Goal: Task Accomplishment & Management: Manage account settings

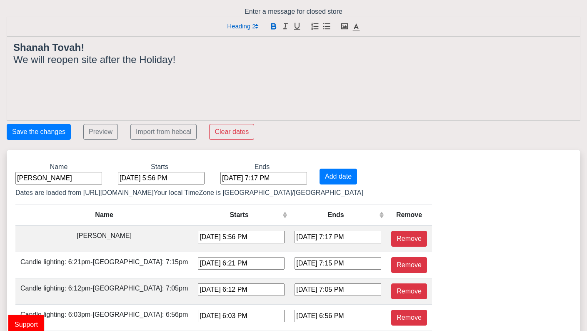
drag, startPoint x: 63, startPoint y: 178, endPoint x: 13, endPoint y: 178, distance: 50.5
click at [13, 178] on div "Name [PERSON_NAME]" at bounding box center [58, 173] width 99 height 23
click at [17, 177] on input "Kippur" at bounding box center [58, 178] width 87 height 13
type input "[DATE]"
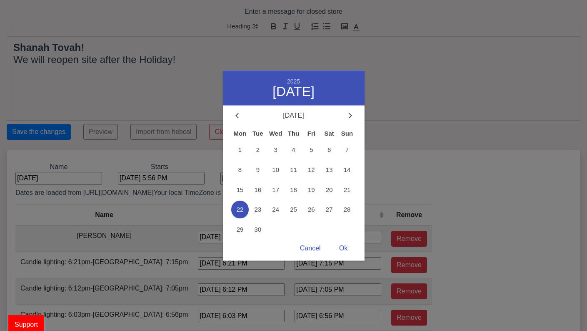
click at [138, 176] on div "[DATE] 5:56 PM 2025 September [DATE] Tue Wed Thu Fri Sat Sun 1 2 3 4 5 6 7 8 9 …" at bounding box center [161, 178] width 87 height 13
click at [278, 208] on span "24" at bounding box center [276, 210] width 18 height 18
click at [343, 245] on div "Ok" at bounding box center [343, 248] width 25 height 16
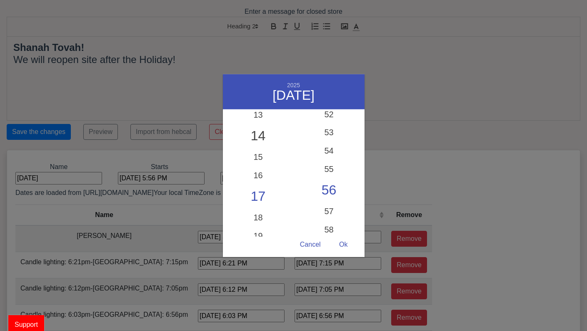
scroll to position [240, 0]
click at [261, 211] on div "18" at bounding box center [258, 214] width 71 height 24
click at [315, 242] on div "Cancel" at bounding box center [311, 244] width 38 height 16
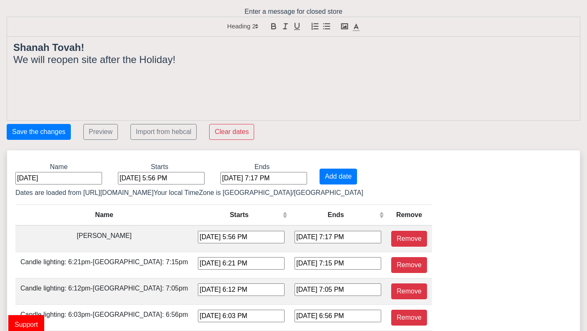
click at [135, 178] on div "[DATE] 5:56 PM" at bounding box center [161, 178] width 87 height 13
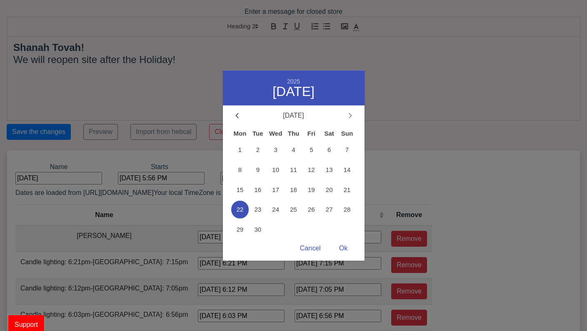
click at [350, 115] on icon at bounding box center [350, 115] width 3 height 5
click at [273, 149] on span "1" at bounding box center [276, 149] width 18 height 18
click at [344, 247] on div "Ok" at bounding box center [343, 248] width 25 height 16
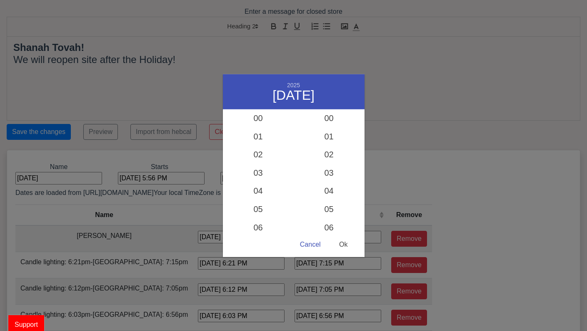
scroll to position [949, 0]
click at [257, 208] on div "18" at bounding box center [258, 214] width 71 height 24
click at [326, 191] on div "04" at bounding box center [329, 194] width 71 height 24
click at [347, 243] on div "Ok" at bounding box center [343, 244] width 25 height 16
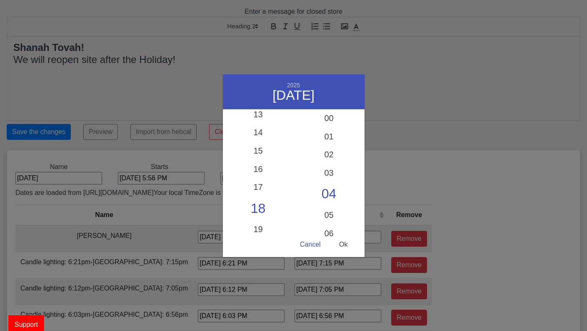
type input "[DATE] 6:04 PM"
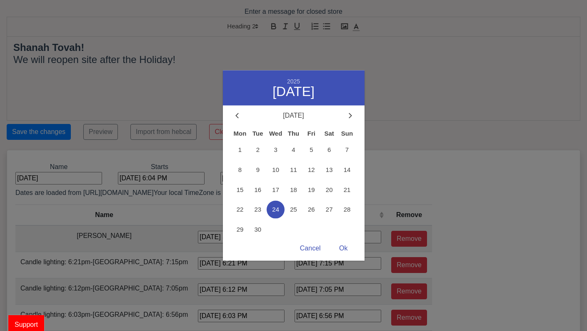
click at [237, 180] on div "[DATE] 7:17 PM 2025 September [DATE] Tue Wed Thu Fri Sat Sun 1 2 3 4 5 6 7 8 9 …" at bounding box center [264, 178] width 87 height 13
click at [350, 118] on icon at bounding box center [350, 115] width 3 height 5
click at [294, 148] on span "2" at bounding box center [294, 149] width 18 height 18
click at [342, 246] on div "Ok" at bounding box center [343, 248] width 25 height 16
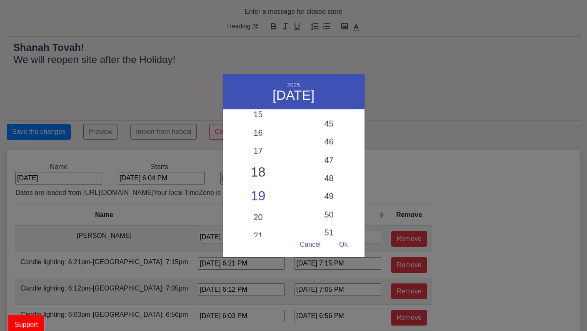
scroll to position [817, 0]
click at [258, 168] on div "18" at bounding box center [258, 172] width 71 height 24
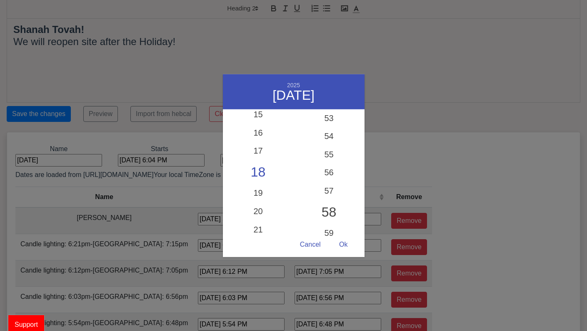
scroll to position [969, 0]
click at [329, 231] on div "59" at bounding box center [329, 230] width 71 height 24
click at [347, 245] on div "Ok" at bounding box center [343, 244] width 25 height 16
type input "[DATE] 6:59 PM"
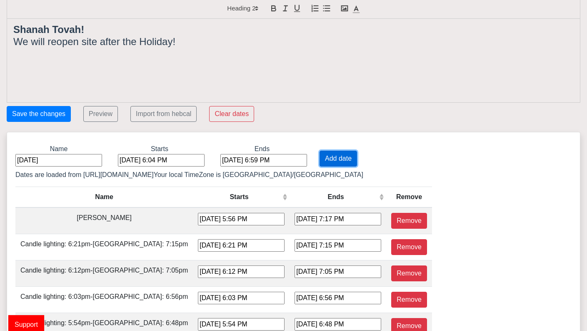
click at [320, 154] on button "Add date" at bounding box center [339, 159] width 38 height 16
type input "[DATE] 6:04 PM"
type input "[DATE] 6:59 PM"
type input "[DATE] 5:56 PM"
type input "[DATE] 7:17 PM"
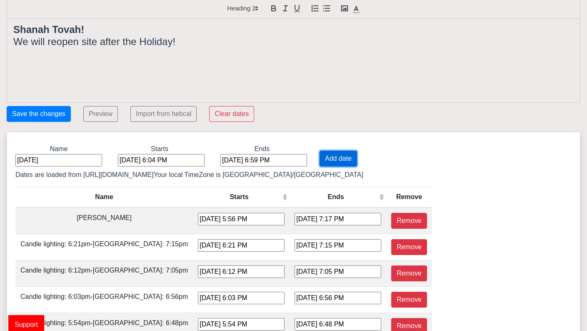
type input "[DATE] 6:21 PM"
type input "[DATE] 7:15 PM"
type input "[DATE] 6:12 PM"
type input "[DATE] 7:05 PM"
type input "[DATE] 6:03 PM"
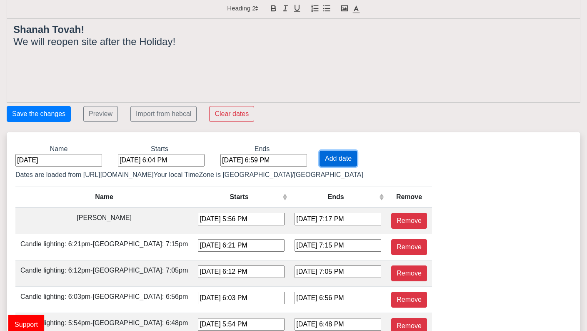
type input "[DATE] 6:56 PM"
type input "[DATE] 5:54 PM"
type input "[DATE] 6:48 PM"
type input "[DATE] 5:46 PM"
type input "[DATE] 6:40 PM"
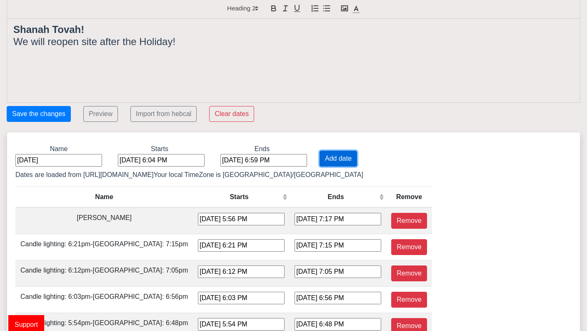
type input "[DATE] 5:39 PM"
type input "[DATE] 5:33 PM"
type input "[DATE] 4:32 PM"
type input "[DATE] 5:27 PM"
type input "[DATE] 4:26 PM"
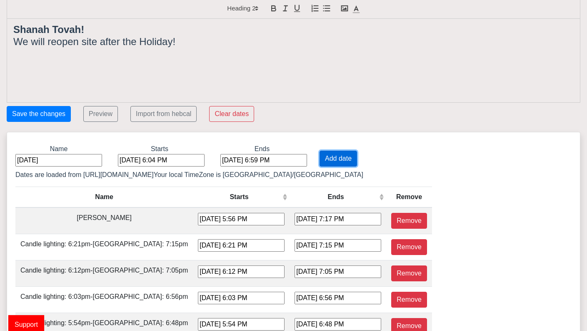
type input "[DATE] 5:22 PM"
type input "[DATE] 4:22 PM"
type input "[DATE] 5:18 PM"
type input "[DATE] 4:19 PM"
type input "[DATE] 5:15 PM"
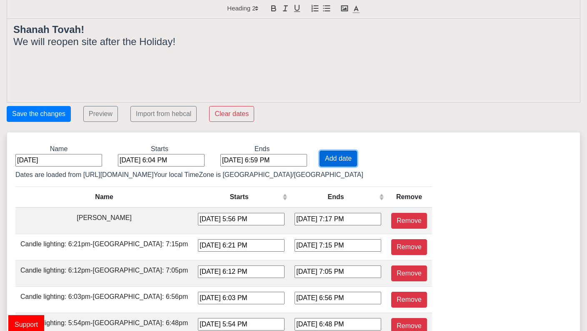
type input "[DATE] 4:17 PM"
type input "[DATE] 5:14 PM"
type input "[DATE] 4:16 PM"
type input "[DATE] 5:14 PM"
type input "[DATE] 4:18 PM"
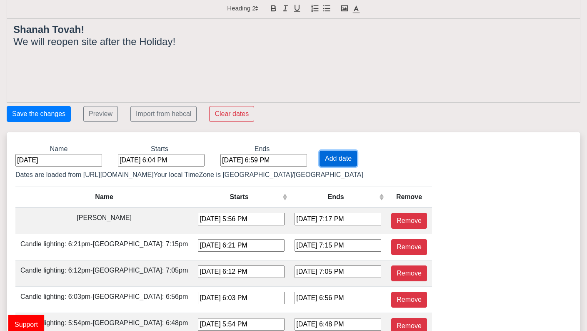
type input "[DATE] 5:16 PM"
type input "[DATE] 4:20 PM"
type input "[DATE] 5:19 PM"
type input "[DATE] 4:24 PM"
type input "[DATE] 5:23 PM"
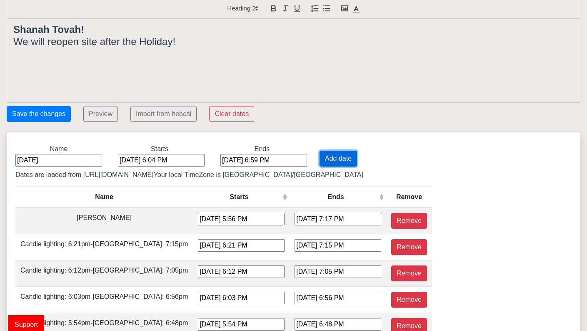
type input "[DATE] 4:29 PM"
type input "[DATE] 5:27 PM"
type input "[DATE] 4:34 PM"
type input "[DATE] 5:33 PM"
type input "[DATE] 4:40 PM"
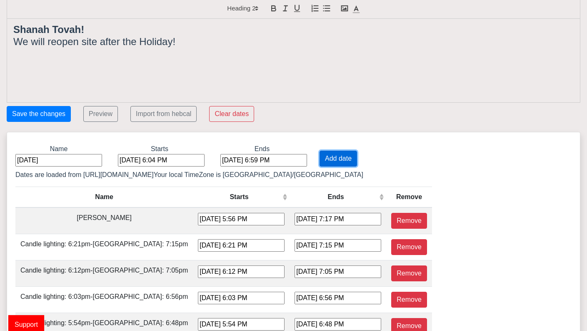
type input "[DATE] 5:38 PM"
type input "[DATE] 4:47 PM"
type input "[DATE] 5:44 PM"
type input "[DATE] 4:53 PM"
type input "[DATE] 5:50 PM"
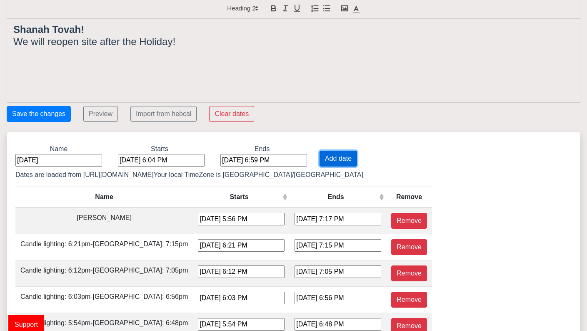
type input "[DATE] 4:59 PM"
type input "[DATE] 5:56 PM"
type input "[DATE] 5:05 PM"
type input "[DATE] 6:02 PM"
type input "[DATE] 5:11 PM"
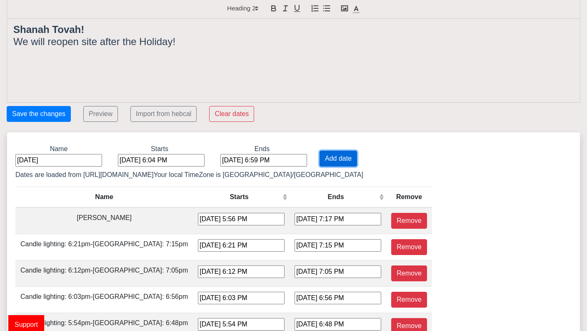
type input "[DATE] 6:07 PM"
type input "[DATE] 5:17 PM"
type input "[DATE] 6:12 PM"
type input "[DATE] 5:22 PM"
type input "[DATE] 6:17 PM"
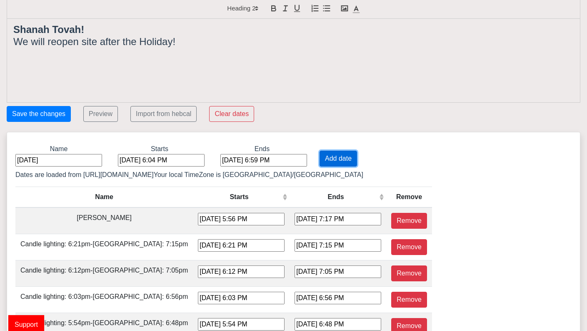
type input "[DATE] 5:27 PM"
type input "[DATE] 6:22 PM"
type input "[DATE] 5:32 PM"
type input "[DATE] 6:27 PM"
type input "[DATE] 5:37 PM"
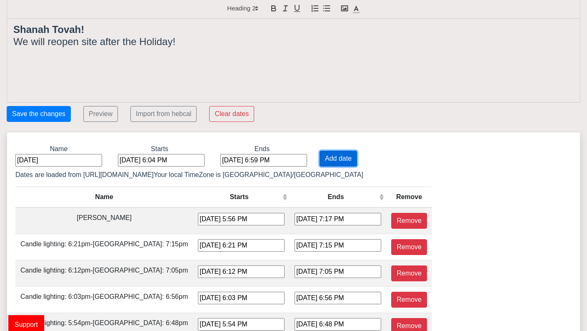
type input "[DATE] 7:32 PM"
type input "[DATE] 6:41 PM"
type input "[DATE] 7:37 PM"
type input "[DATE] 6:46 PM"
type input "[DATE] 7:42 PM"
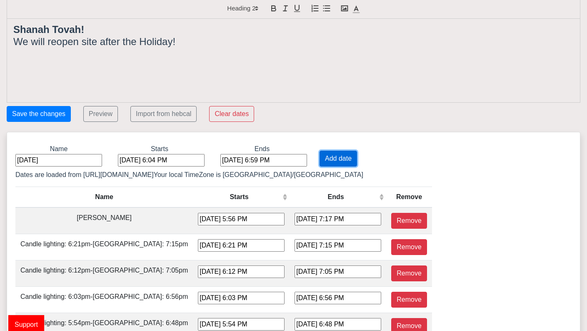
type input "[DATE] 6:51 PM"
type input "[DATE] 7:48 PM"
type input "[DATE] 6:56 PM"
type input "[DATE] 7:53 PM"
type input "[DATE] 7:01 PM"
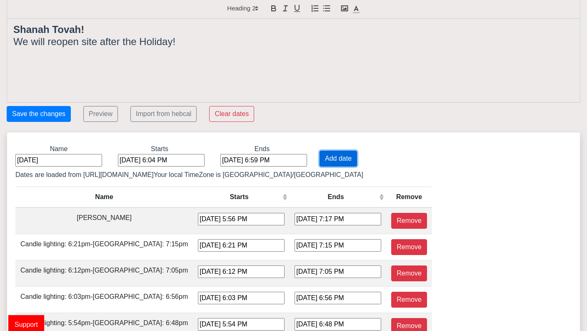
type input "[DATE] 7:59 PM"
type input "[DATE] 7:06 PM"
type input "[DATE] 8:04 PM"
type input "[DATE] 7:10 PM"
type input "[DATE] 8:10 PM"
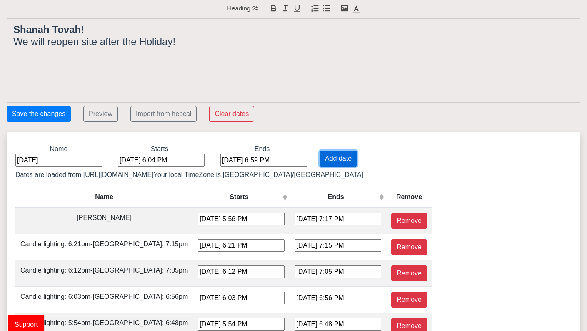
type input "[DATE] 7:15 PM"
type input "[DATE] 8:15 PM"
type input "[DATE] 7:19 PM"
type input "[DATE] 8:20 PM"
type input "[DATE] 7:23 PM"
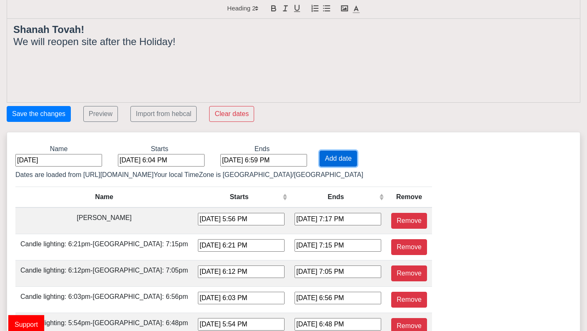
type input "[DATE] 8:24 PM"
type input "[DATE] 7:26 PM"
type input "[DATE] 8:28 PM"
type input "[DATE] 7:29 PM"
type input "[DATE] 8:30 PM"
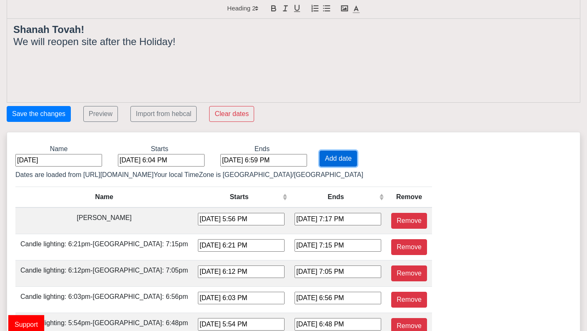
type input "[DATE] 7:30 PM"
type input "[DATE] 8:31 PM"
type input "[DATE] 7:30 PM"
type input "[DATE] 8:30 PM"
type input "[DATE] 7:29 PM"
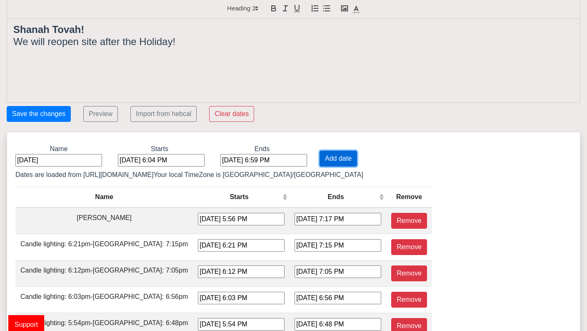
type input "[DATE] 8:29 PM"
type input "[DATE] 7:26 PM"
type input "[DATE] 8:25 PM"
type input "[DATE] 7:23 PM"
type input "[DATE] 8:21 PM"
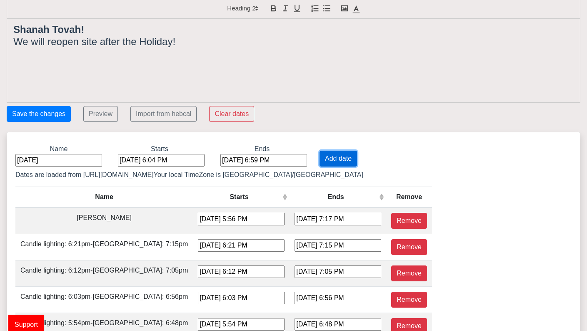
type input "[DATE] 7:18 PM"
type input "[DATE] 8:15 PM"
type input "[DATE] 7:12 PM"
type input "[DATE] 8:09 PM"
type input "[DATE] 7:05 PM"
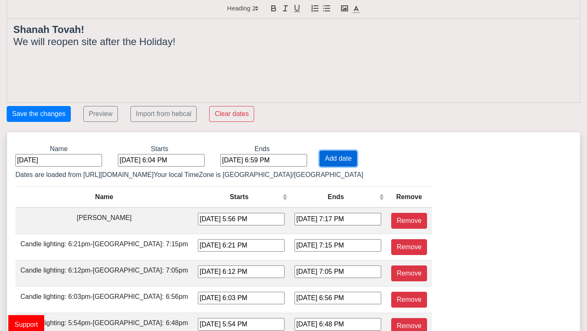
type input "[DATE] 8:01 PM"
type input "[DATE] 6:58 PM"
type input "[DATE] 7:53 PM"
type input "[DATE] 6:50 PM"
type input "[DATE] 7:44 PM"
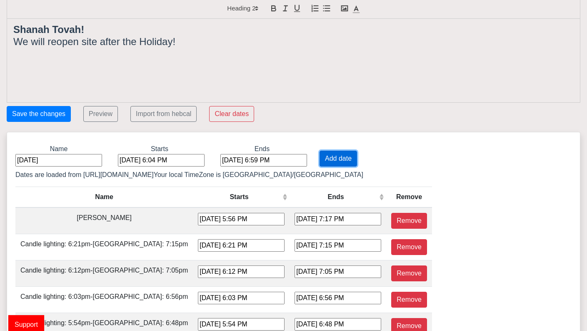
type input "[DATE] 6:41 PM"
type input "[DATE] 7:35 PM"
type input "[DATE] 6:32 PM"
type input "[DATE] 7:26 PM"
type input "[DATE] 6:23 PM"
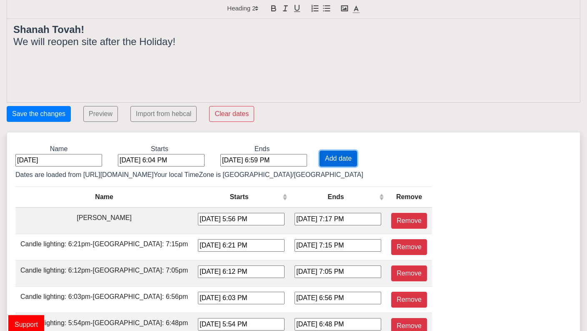
type input "[DATE] 7:16 PM"
type input "[DATE] 6:14 PM"
type input "[DATE] 7:07 PM"
type input "[DATE] 6:05 PM"
type input "[DATE] 6:58 PM"
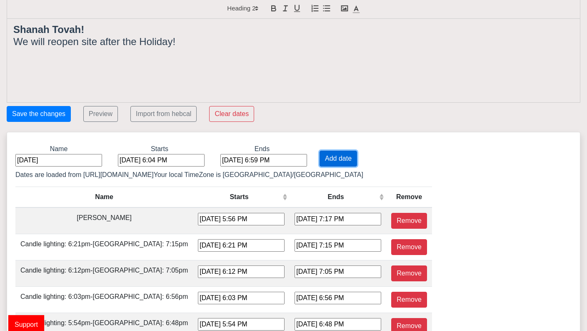
type input "[DATE] 5:56 PM"
type input "[DATE] 6:49 PM"
type input "[DATE] 5:48 PM"
type input "[DATE] 6:41 PM"
type input "[DATE] 5:40 PM"
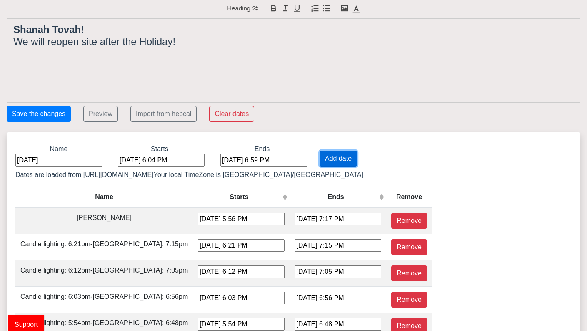
type input "[DATE] 5:34 PM"
type input "[DATE] 4:33 PM"
type input "[DATE] 5:28 PM"
type input "[DATE] 4:27 PM"
type input "[DATE] 5:23 PM"
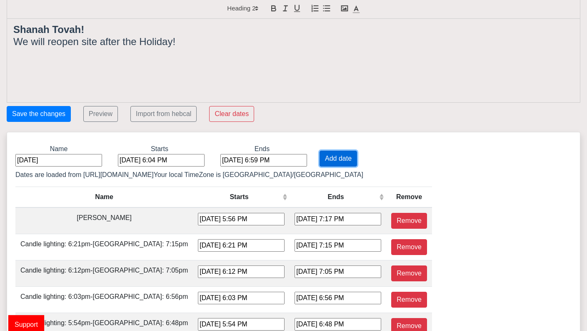
type input "[DATE] 4:22 PM"
type input "[DATE] 5:18 PM"
type input "[DATE] 4:19 PM"
type input "[DATE] 5:16 PM"
type input "[DATE] 4:17 PM"
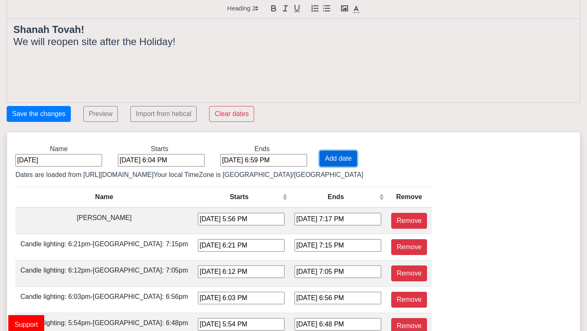
type input "[DATE] 5:14 PM"
type input "[DATE] 4:16 PM"
type input "[DATE] 5:14 PM"
type input "[DATE] 4:17 PM"
type input "[DATE] 5:16 PM"
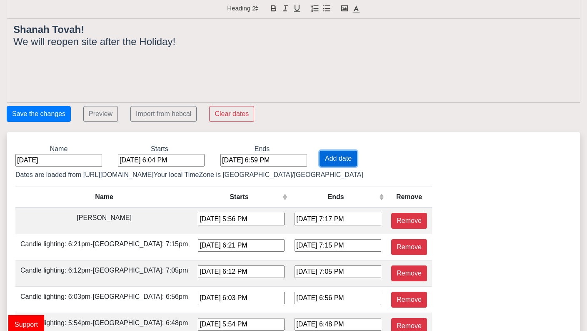
type input "[DATE] 4:20 PM"
type input "[DATE] 5:18 PM"
type input "[DATE] 4:23 PM"
type input "[DATE] 5:22 PM"
type input "[DATE] 4:28 PM"
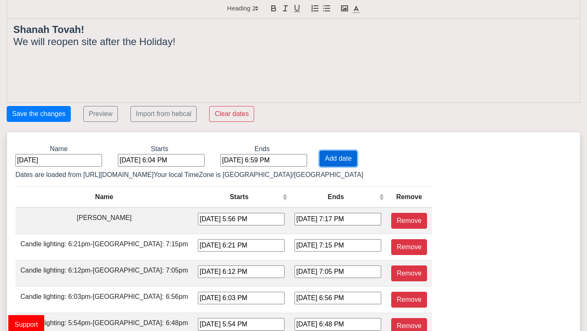
type input "[DATE] 5:26 PM"
type input "[DATE] 4:33 PM"
type input "[DATE] 5:32 PM"
type input "[DATE] 4:39 PM"
type input "[DATE] 5:37 PM"
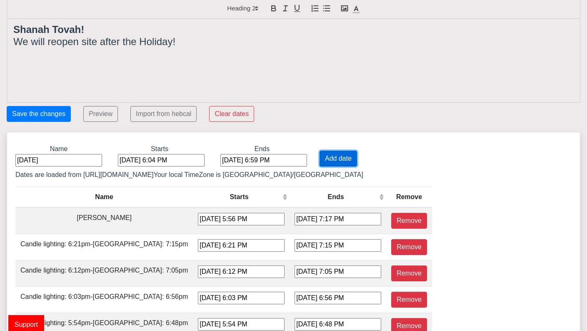
type input "[DATE] 4:45 PM"
type input "[DATE] 5:43 PM"
type input "[DATE] 4:52 PM"
type input "[DATE] 5:49 PM"
type input "[DATE] 4:58 PM"
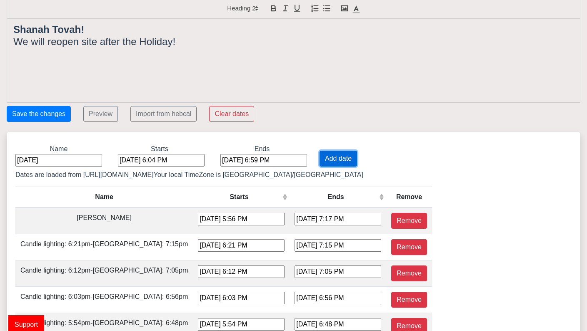
type input "[DATE] 5:55 PM"
type input "[DATE] 5:04 PM"
type input "[DATE] 6:01 PM"
type input "[DATE] 5:10 PM"
type input "[DATE] 6:06 PM"
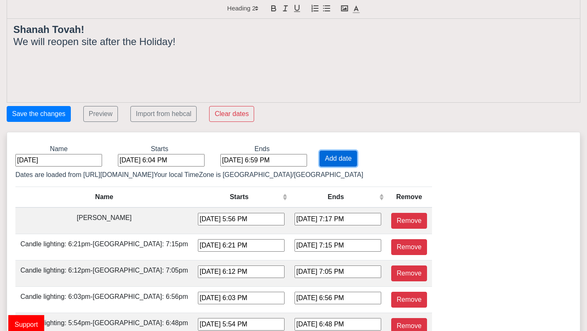
type input "[DATE] 5:16 PM"
type input "[DATE] 6:12 PM"
type input "[DATE] 5:21 PM"
type input "[DATE] 6:17 PM"
type input "[DATE] 5:26 PM"
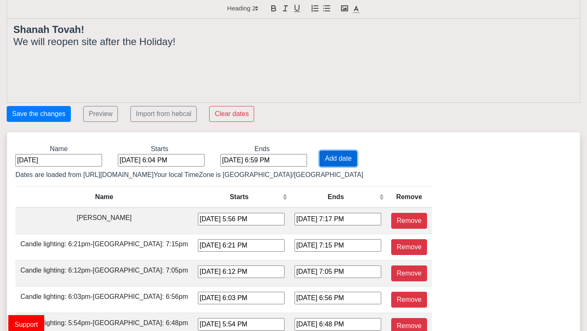
type input "[DATE] 6:22 PM"
type input "[DATE] 5:31 PM"
type input "[DATE] 6:26 PM"
type input "[DATE] 5:36 PM"
type input "[DATE] 7:31 PM"
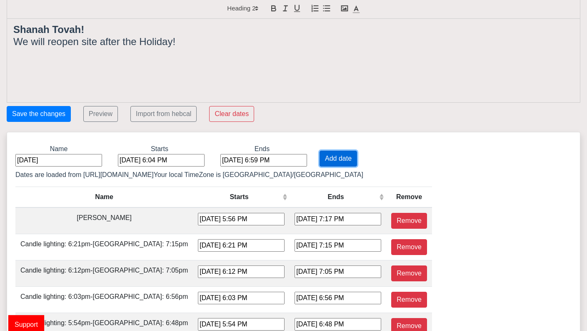
type input "[DATE] 6:41 PM"
type input "[DATE] 7:36 PM"
type input "[DATE] 6:45 PM"
type input "[DATE] 7:41 PM"
type input "[DATE] 6:50 PM"
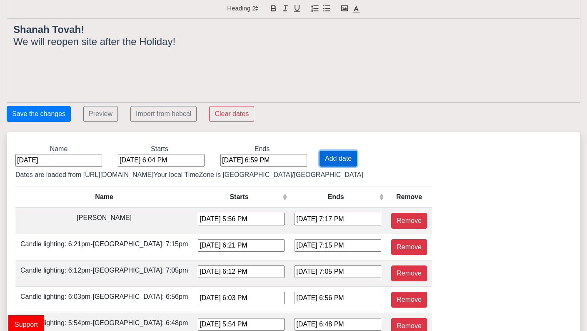
type input "[DATE] 7:47 PM"
type input "[DATE] 6:55 PM"
type input "[DATE] 7:52 PM"
type input "[DATE] 7:00 PM"
type input "[DATE] 7:58 PM"
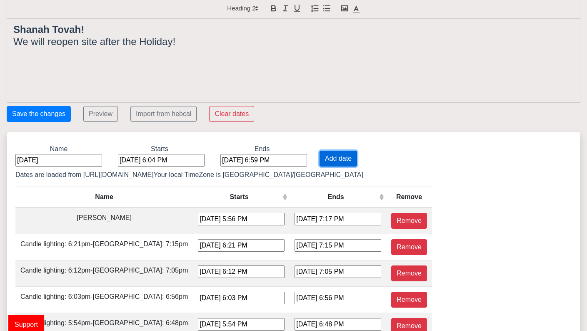
type input "[DATE] 7:05 PM"
type input "[DATE] 8:03 PM"
type input "[DATE] 7:10 PM"
type input "[DATE] 8:09 PM"
type input "[DATE] 7:14 PM"
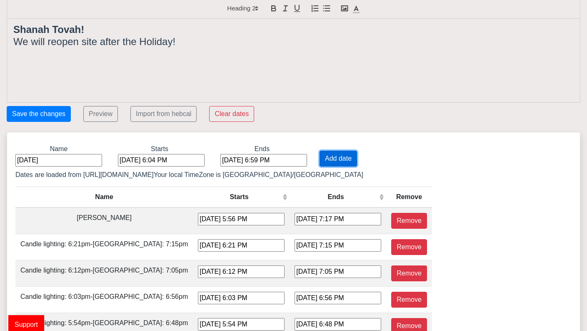
type input "[DATE] 8:14 PM"
type input "[DATE] 7:19 PM"
type input "[DATE] 8:19 PM"
type input "[DATE] 7:23 PM"
type input "[DATE] 8:24 PM"
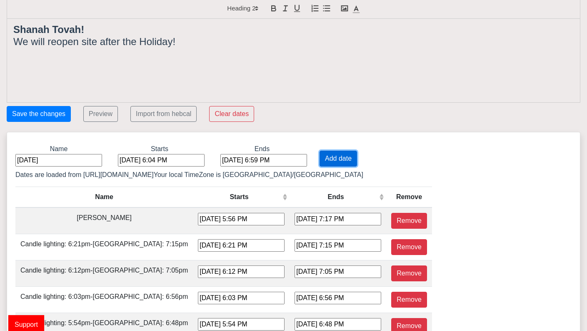
type input "[DATE] 7:26 PM"
type input "[DATE] 8:27 PM"
type input "[DATE] 7:28 PM"
type input "[DATE] 8:29 PM"
type input "[DATE] 7:30 PM"
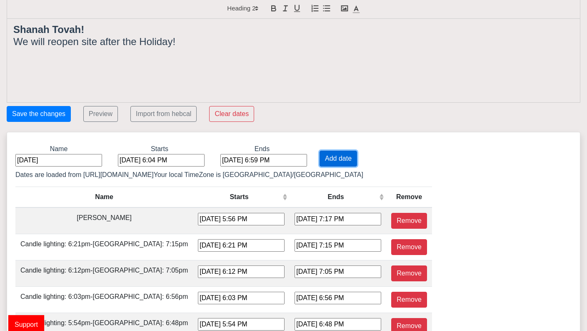
type input "[DATE] 8:31 PM"
type input "[DATE] 7:30 PM"
type input "[DATE] 8:31 PM"
type input "[DATE] 7:29 PM"
type input "[DATE] 8:29 PM"
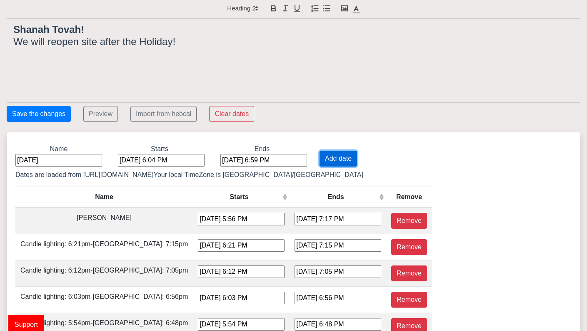
type input "[DATE] 7:27 PM"
type input "[DATE] 8:26 PM"
type input "[DATE] 7:24 PM"
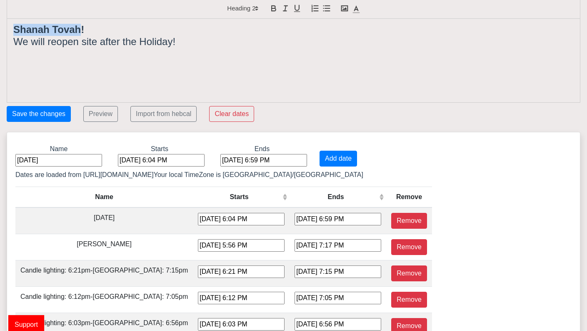
drag, startPoint x: 79, startPoint y: 29, endPoint x: 23, endPoint y: 23, distance: 56.6
click at [23, 23] on div "Shanah Tovah! We will reopen site after the Holiday!" at bounding box center [293, 60] width 573 height 83
click at [17, 28] on strong "Hatimah Tova!" at bounding box center [47, 29] width 68 height 11
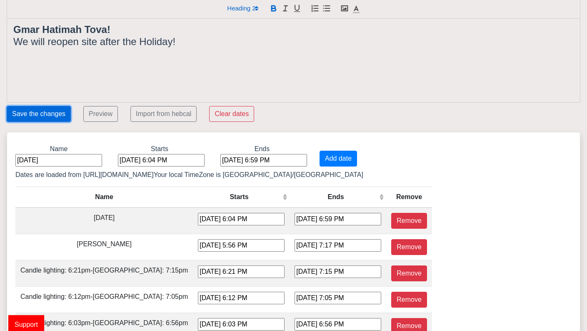
click at [46, 110] on button "Save the changes" at bounding box center [39, 114] width 64 height 16
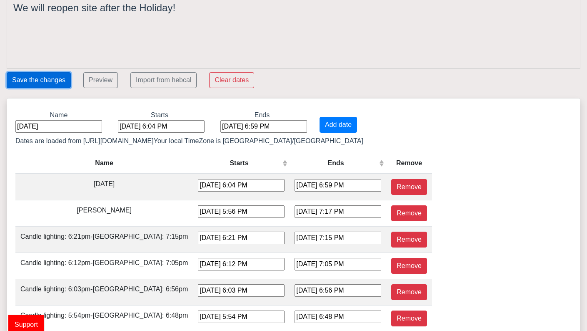
scroll to position [52, 0]
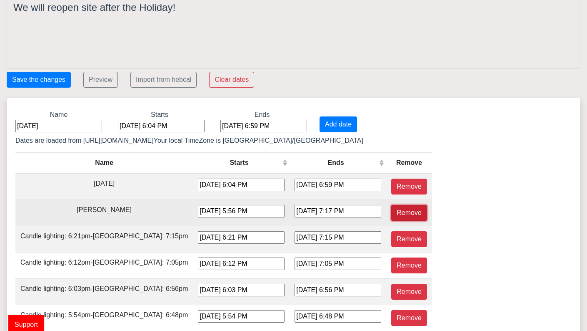
click at [391, 211] on button "Remove" at bounding box center [409, 213] width 36 height 16
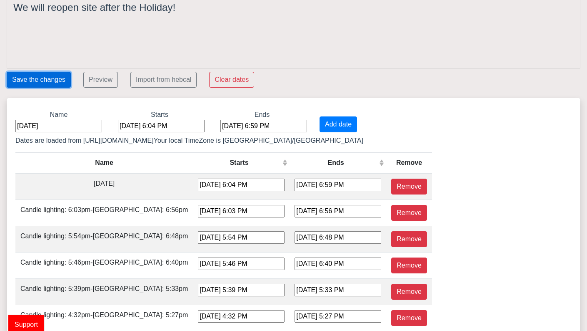
click at [53, 77] on button "Save the changes" at bounding box center [39, 80] width 64 height 16
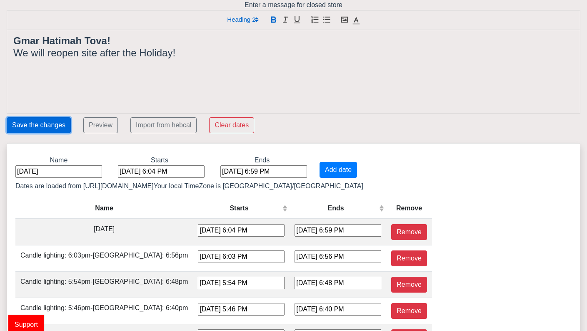
scroll to position [0, 0]
